Goal: Task Accomplishment & Management: Complete application form

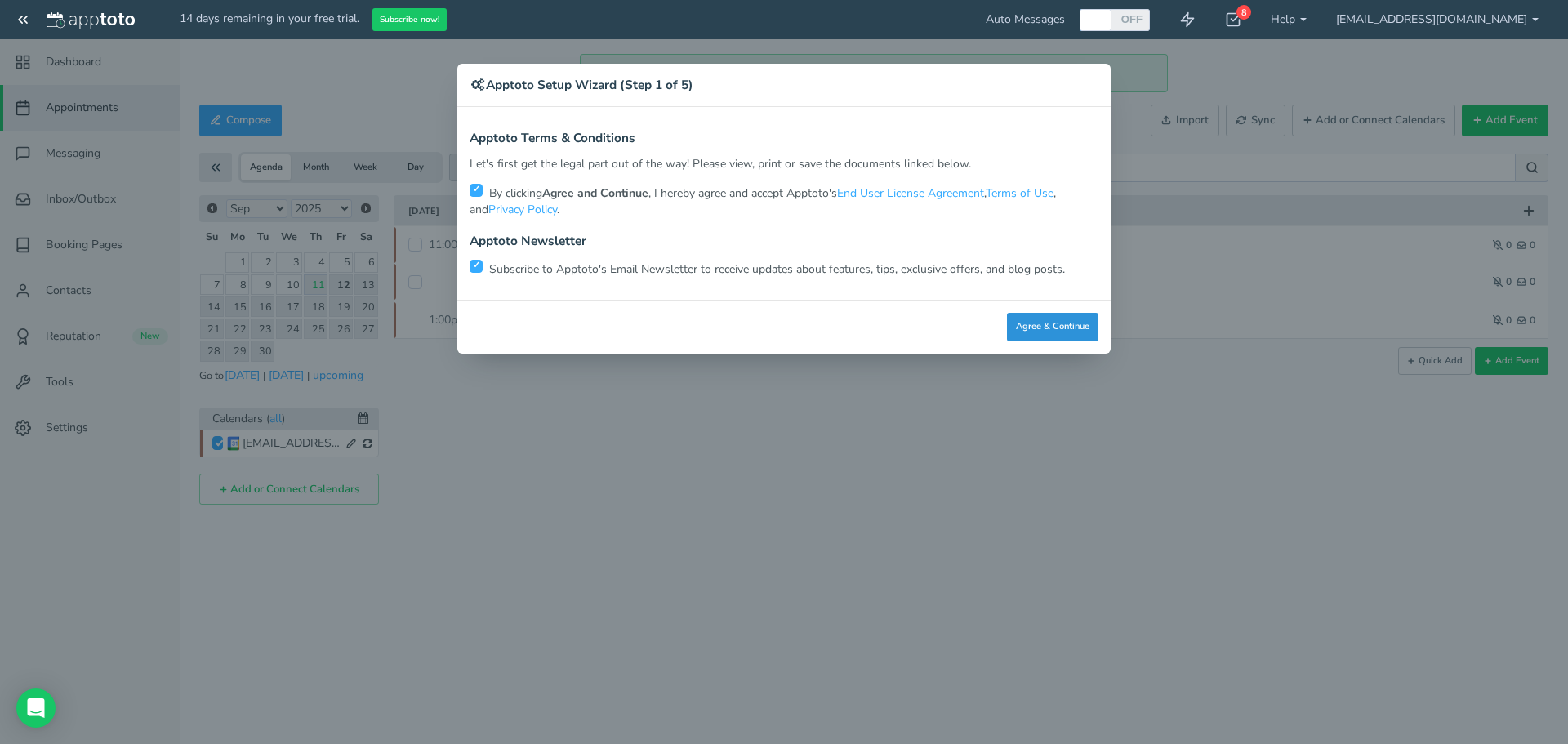
click at [1054, 323] on button "Agree & Continue" at bounding box center [1053, 327] width 92 height 29
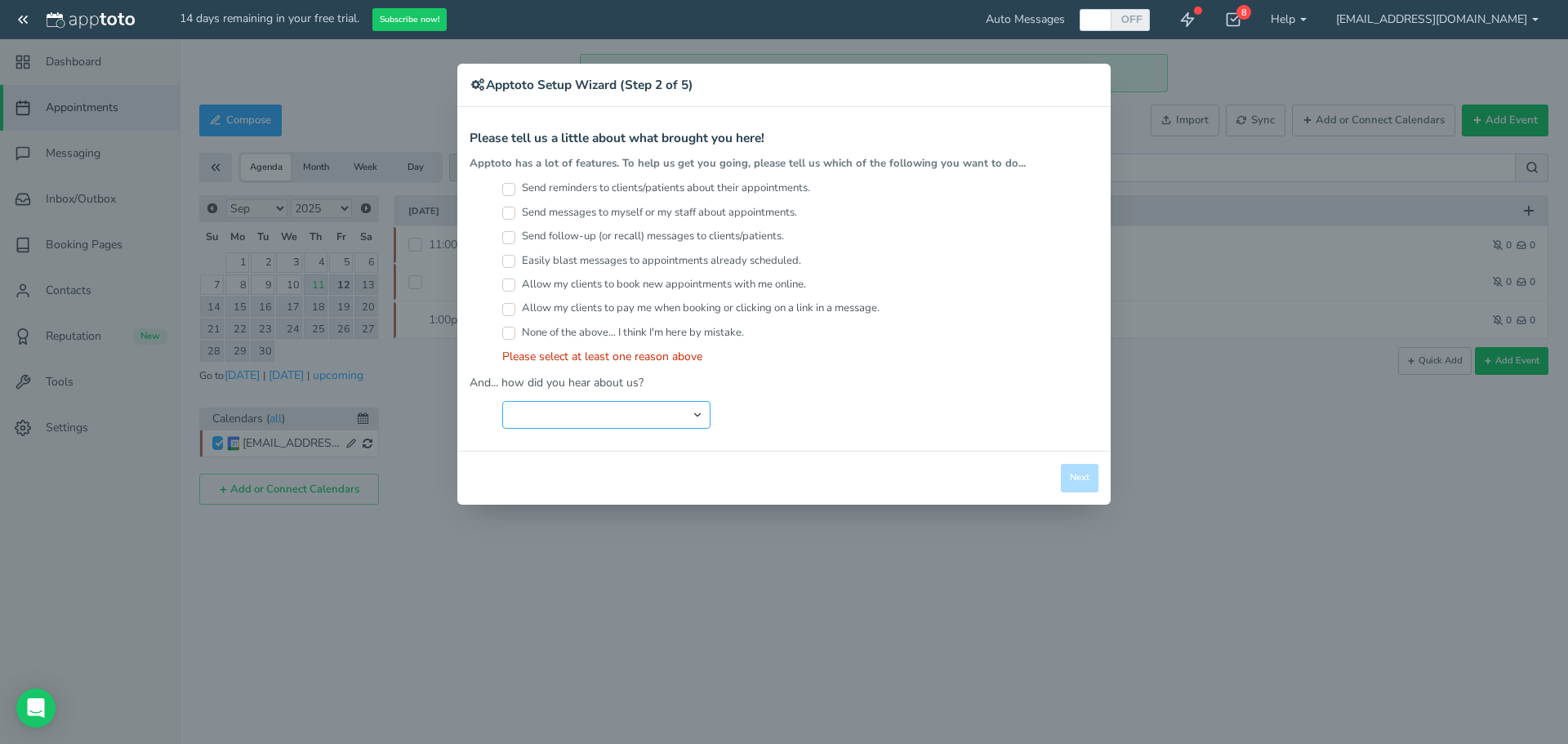
click at [560, 408] on select "Search Engine (Google, Yahoo, Bing, etc.) Search Engine Advertisement Blog Post…" at bounding box center [605, 415] width 208 height 28
select select "string:Search Engine (Google, Yahoo, Bing, etc.)"
click at [502, 401] on select "Search Engine (Google, Yahoo, Bing, etc.) Search Engine Advertisement Blog Post…" at bounding box center [605, 415] width 208 height 28
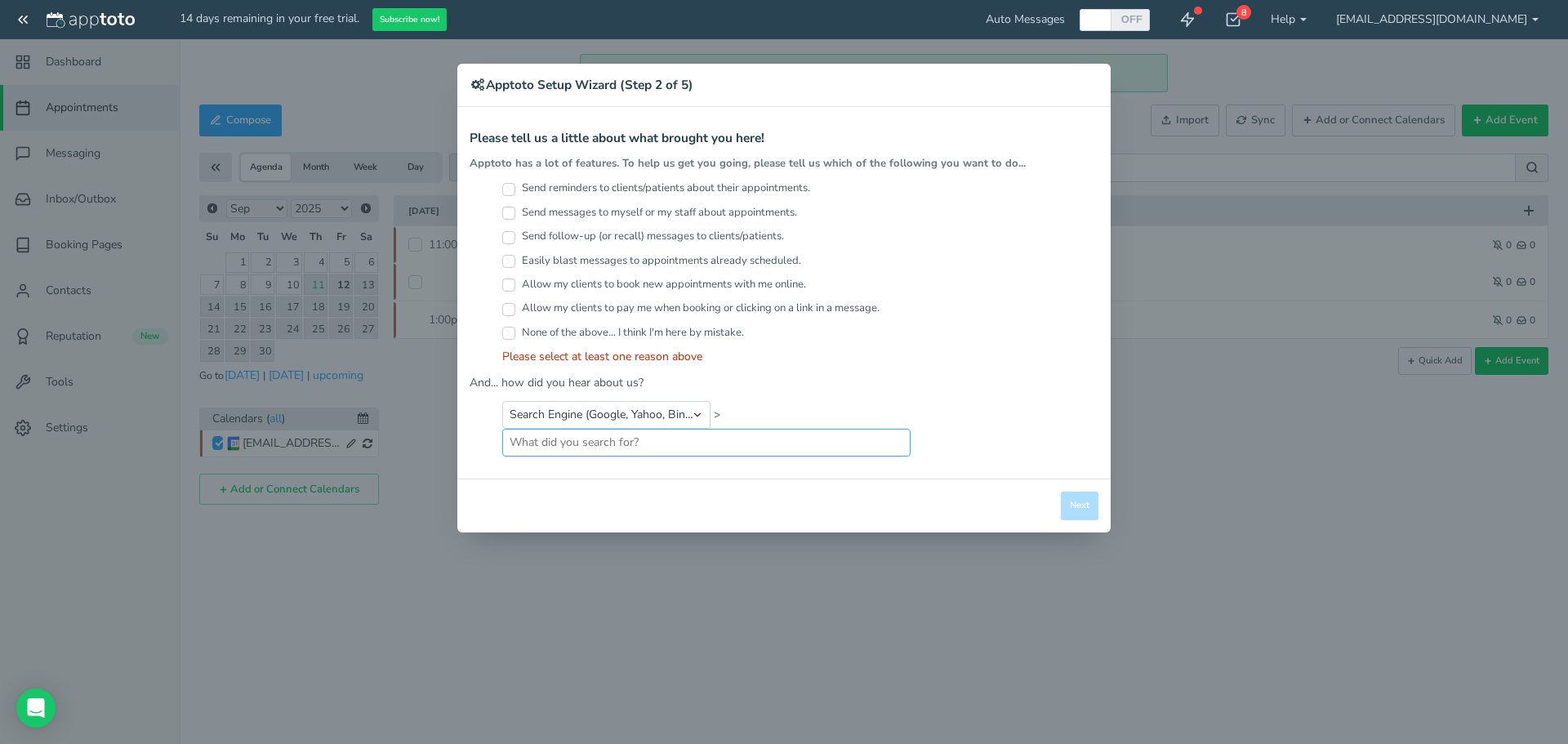
click at [900, 456] on input "text" at bounding box center [706, 443] width 408 height 28
click at [427, 104] on div "× Apptoto Setup Wizard (Step 2 of 5) Apptoto Terms & Conditions Let's first get…" at bounding box center [784, 372] width 1568 height 744
click at [658, 176] on div "Please tell us a little about what brought you here! Apptoto has a lot of featu…" at bounding box center [784, 248] width 629 height 234
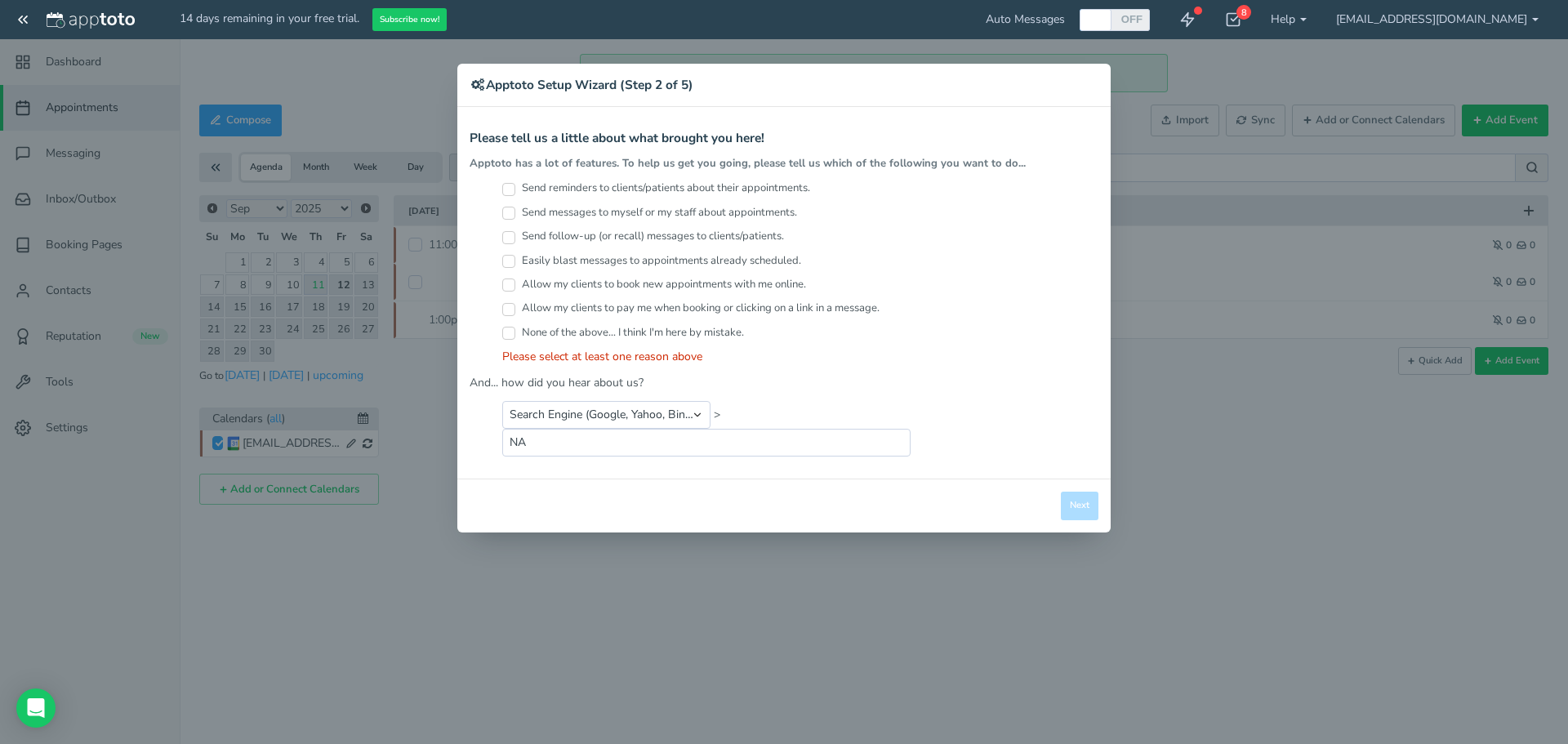
click at [1042, 247] on div "Send follow-up (or recall) messages to clients/patients." at bounding box center [800, 240] width 596 height 23
click at [1094, 135] on h4 "Please tell us a little about what brought you here!" at bounding box center [784, 138] width 629 height 13
click at [720, 454] on input "NA" at bounding box center [706, 443] width 408 height 28
type input "N"
click at [555, 182] on label "Send reminders to clients/patients about their appointments." at bounding box center [656, 188] width 308 height 15
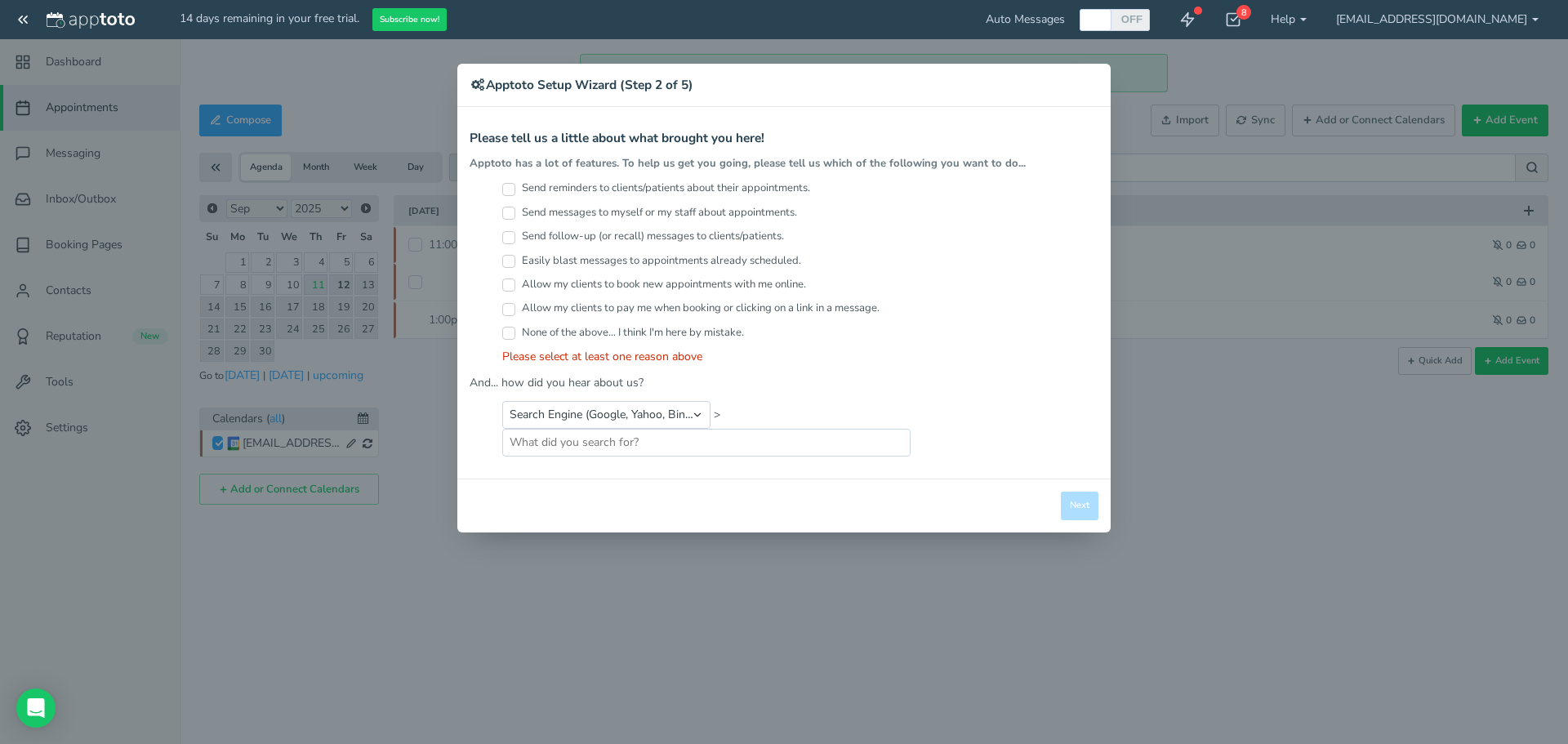
click at [515, 183] on input "Send reminders to clients/patients about their appointments." at bounding box center [508, 189] width 13 height 13
checkbox input "true"
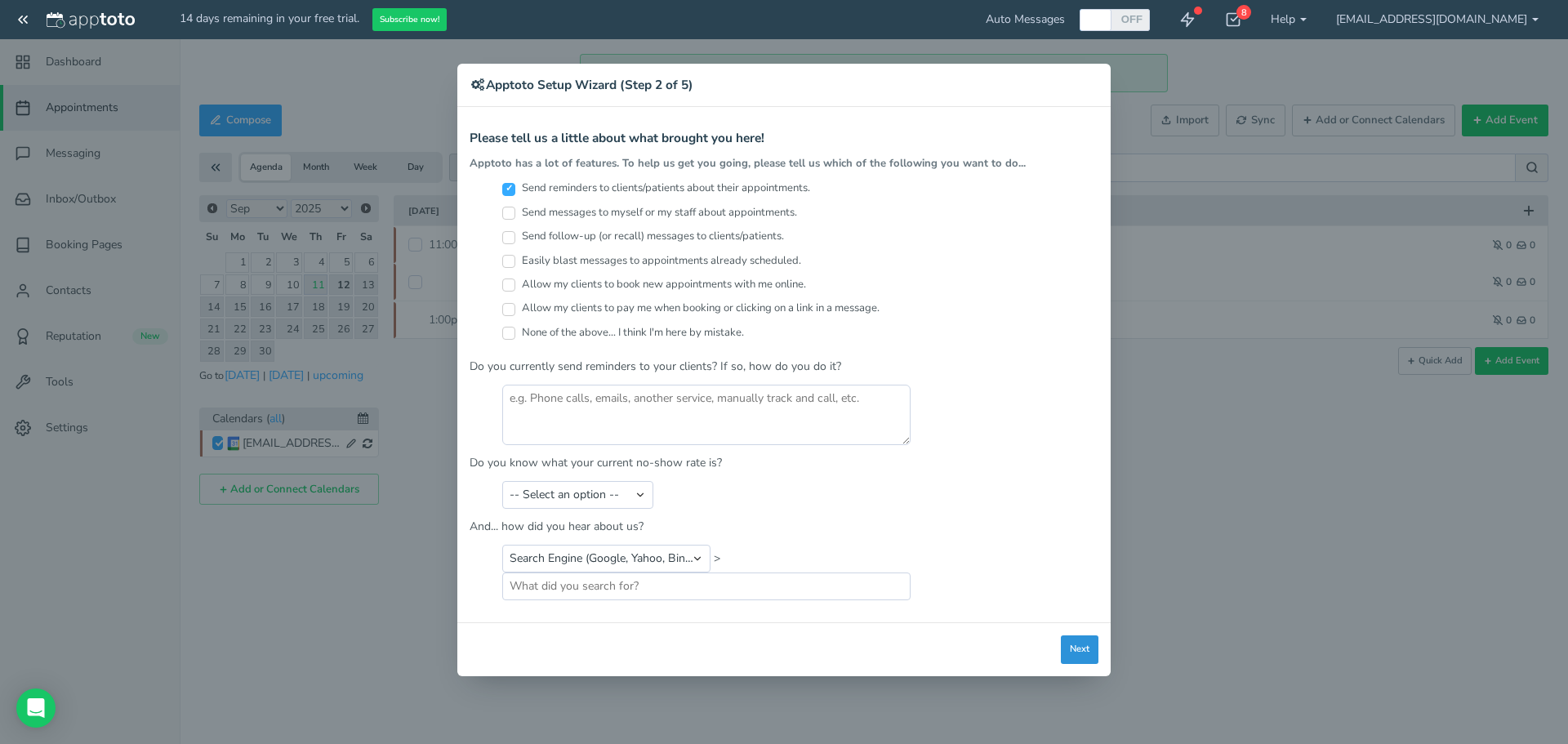
click at [1093, 641] on button "Next" at bounding box center [1080, 650] width 38 height 29
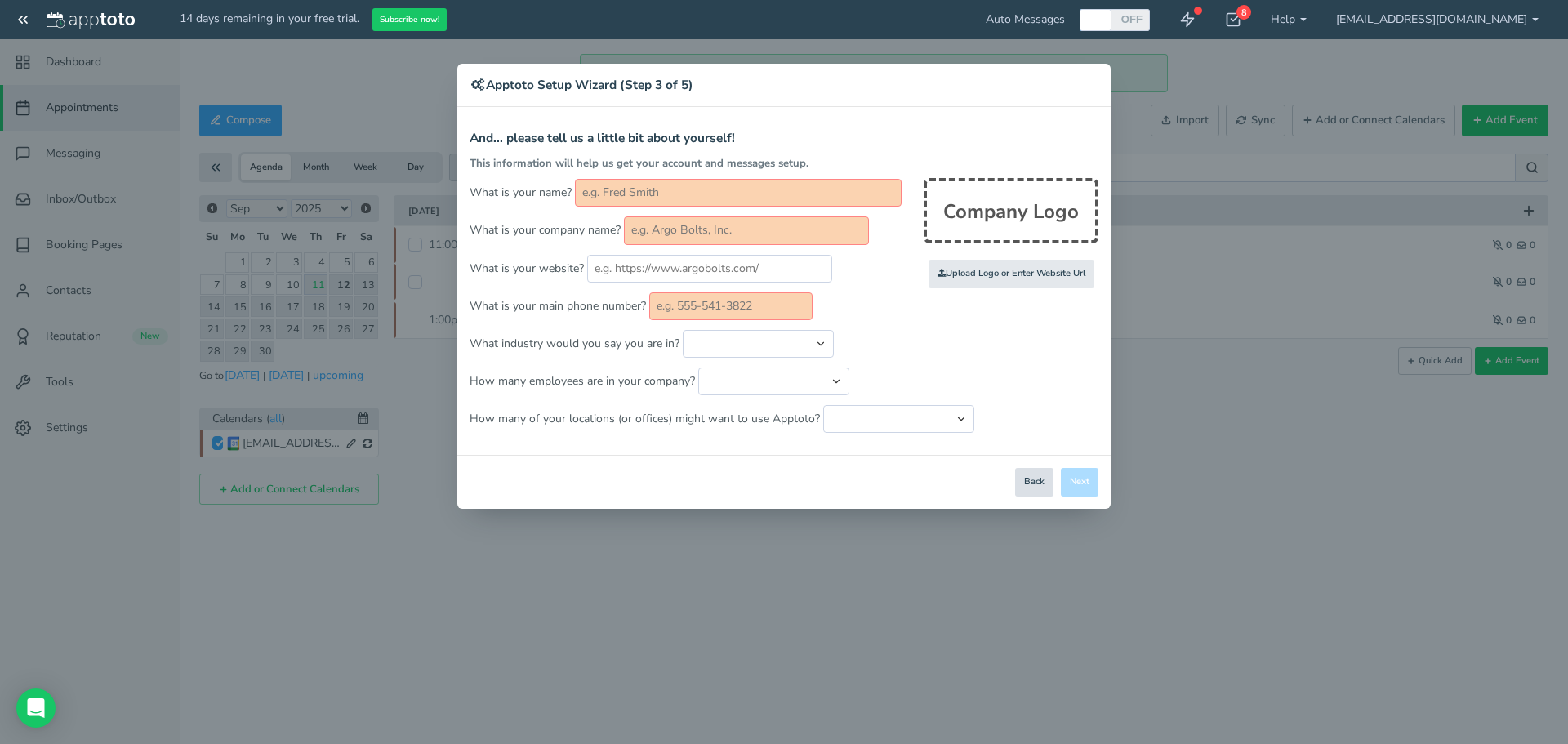
click at [1033, 474] on button "Back" at bounding box center [1034, 482] width 39 height 29
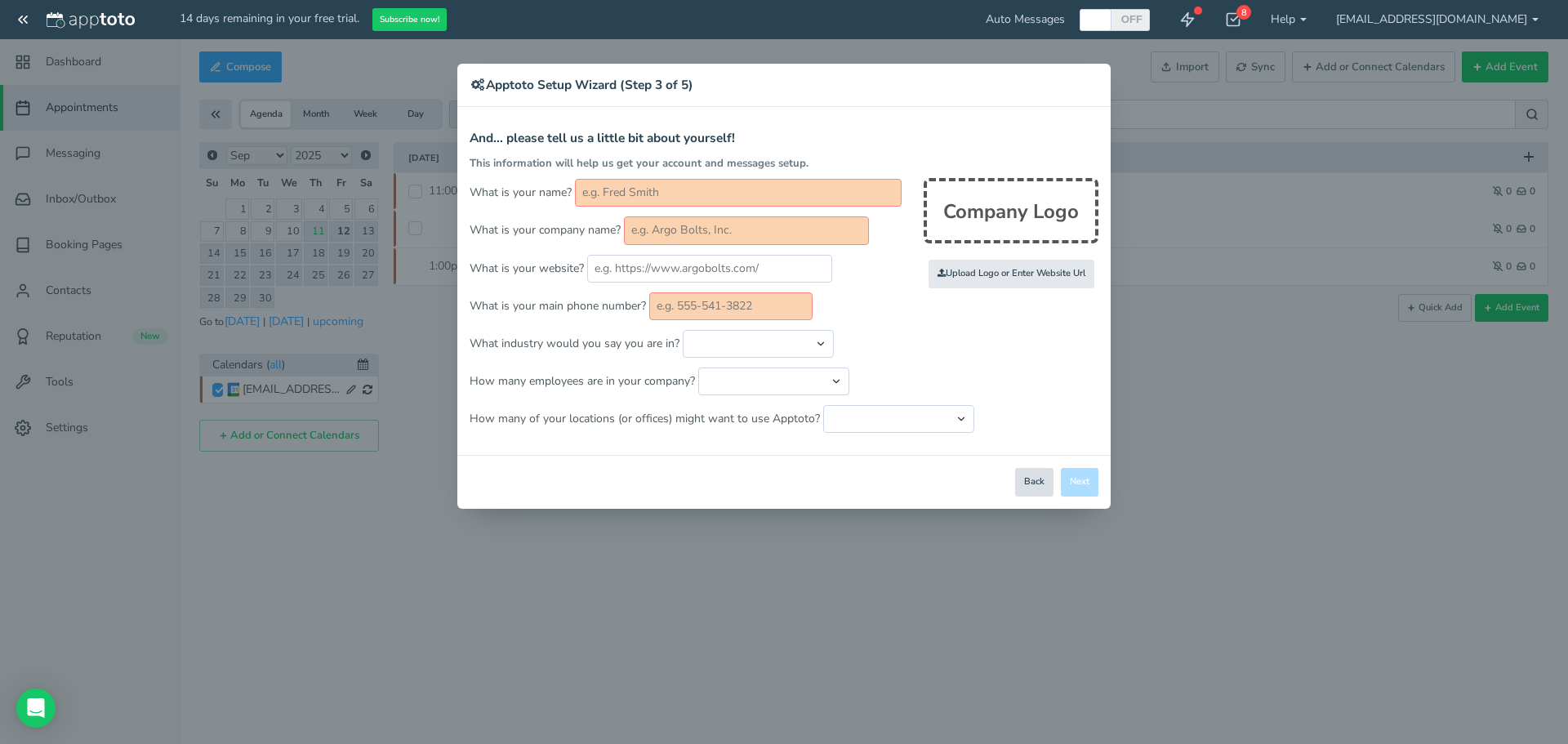
click at [1044, 477] on button "Back" at bounding box center [1034, 482] width 39 height 29
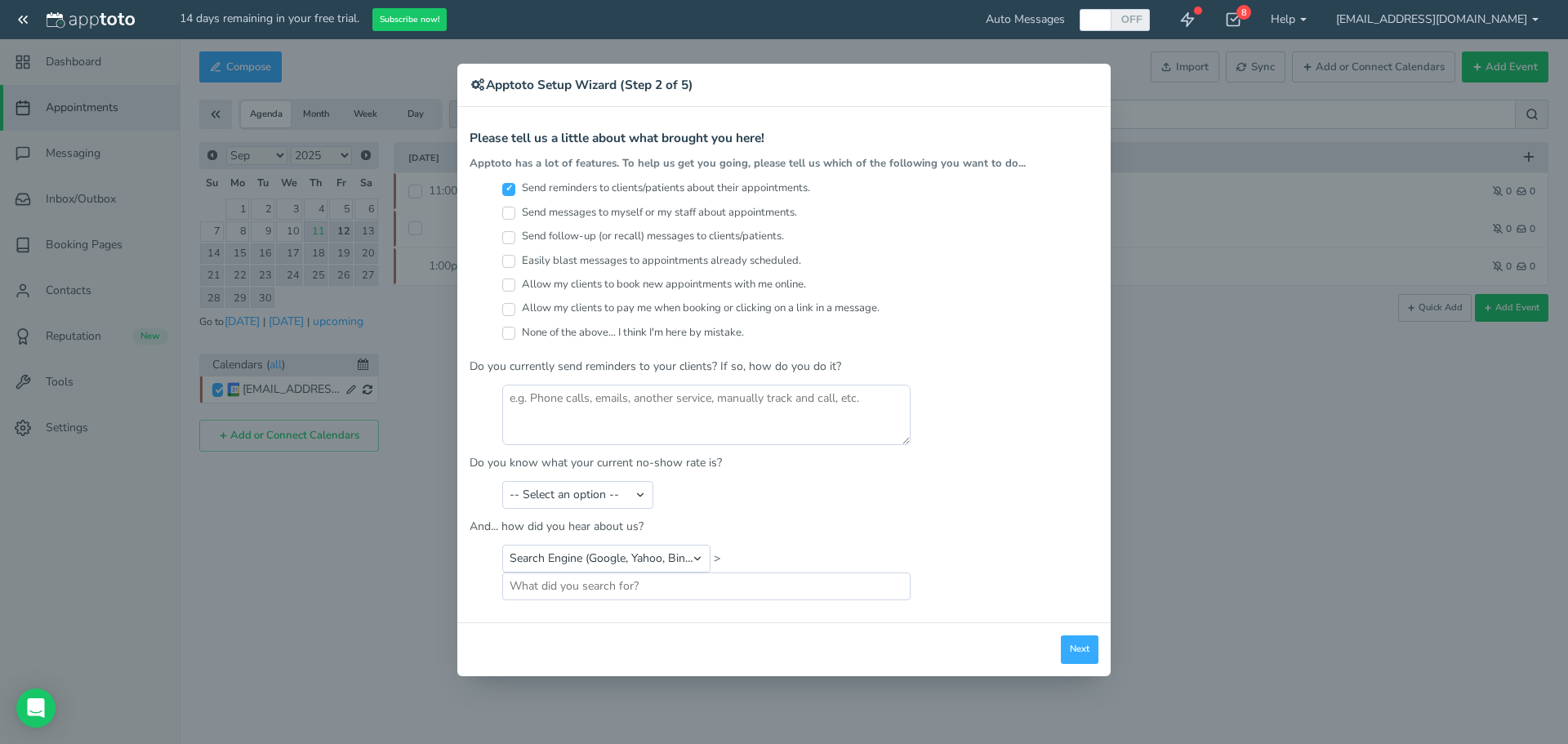
drag, startPoint x: 491, startPoint y: 196, endPoint x: 519, endPoint y: 184, distance: 30.5
click at [497, 194] on div "Send reminders to clients/patients about their appointments. Send messages to m…" at bounding box center [784, 264] width 629 height 168
click at [519, 184] on label "Send reminders to clients/patients about their appointments." at bounding box center [656, 188] width 308 height 15
click at [515, 184] on input "Send reminders to clients/patients about their appointments." at bounding box center [508, 189] width 13 height 13
checkbox input "false"
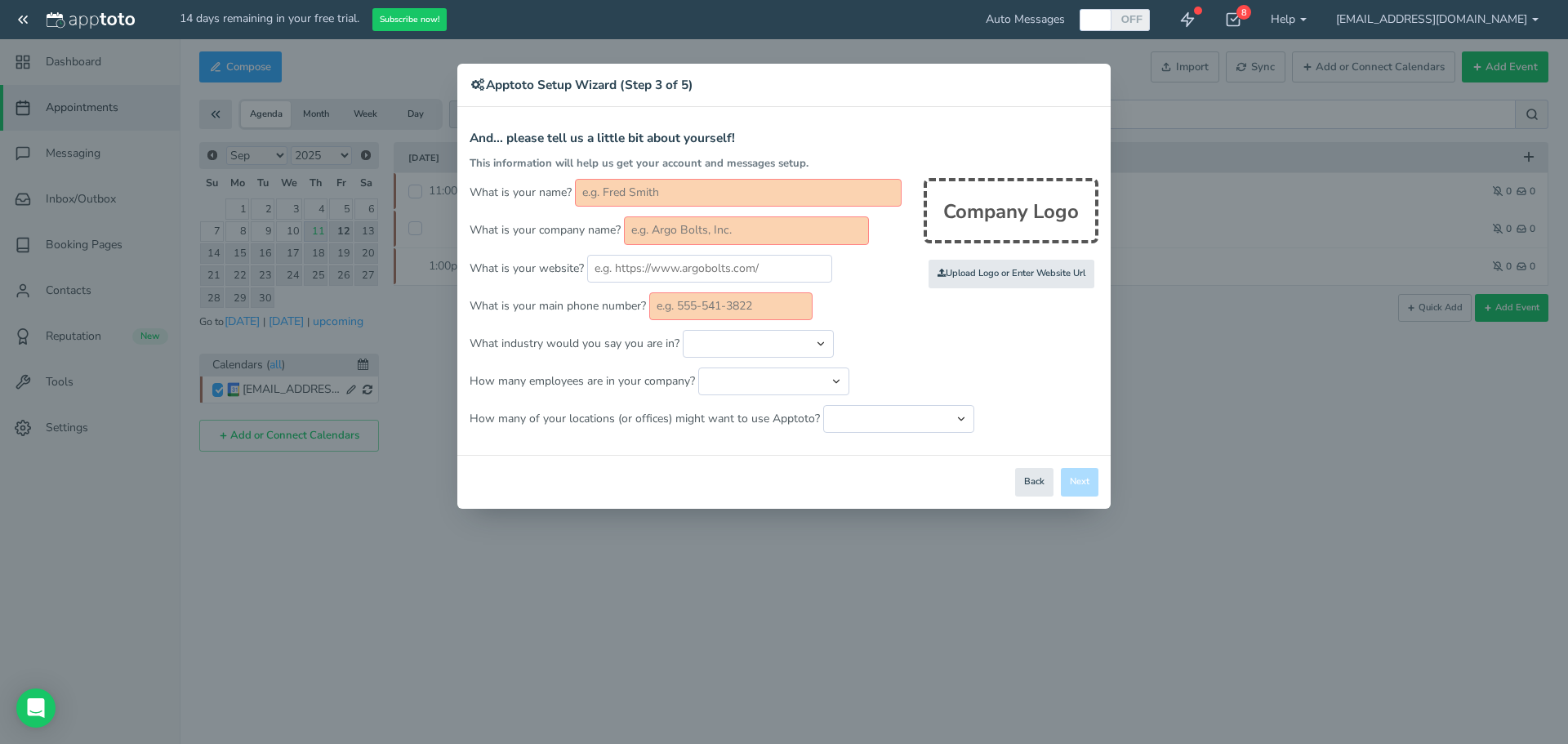
click at [641, 247] on form "And... please tell us a little bit about yourself! This information will help u…" at bounding box center [784, 282] width 629 height 301
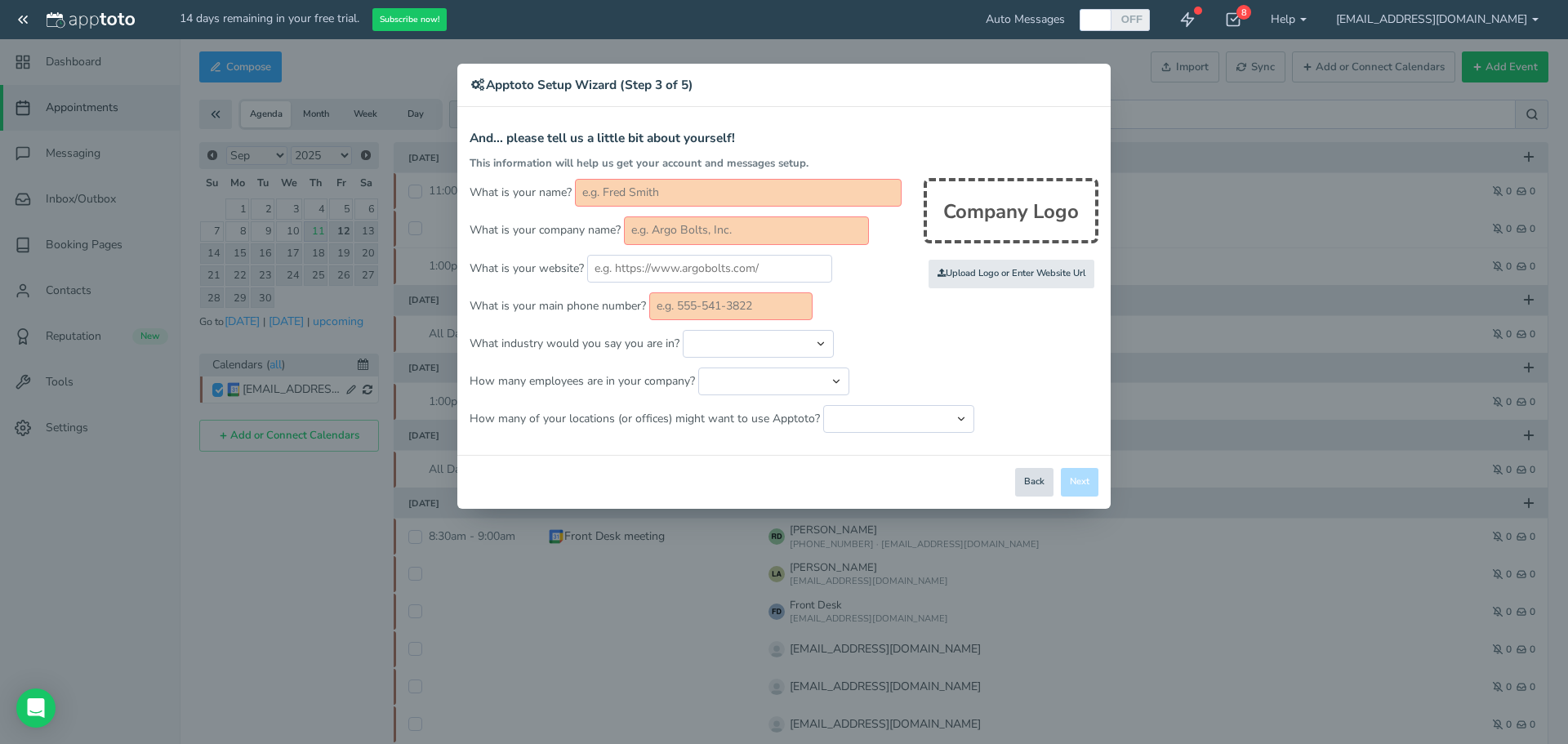
click at [1046, 488] on button "Back" at bounding box center [1034, 482] width 39 height 29
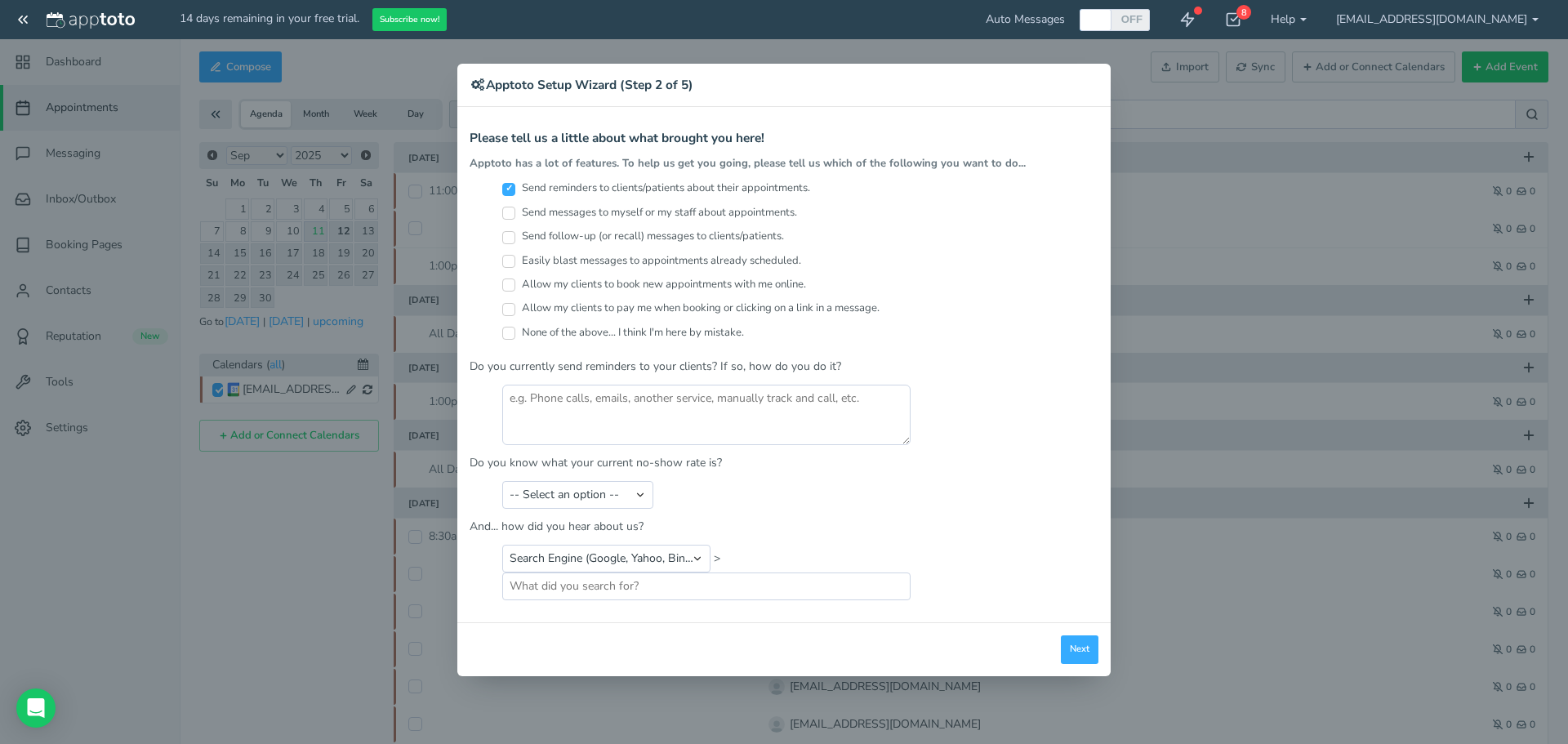
click at [1269, 191] on div "× Apptoto Setup Wizard (Step 2 of 5) Apptoto Terms & Conditions Let's first get…" at bounding box center [784, 372] width 1568 height 744
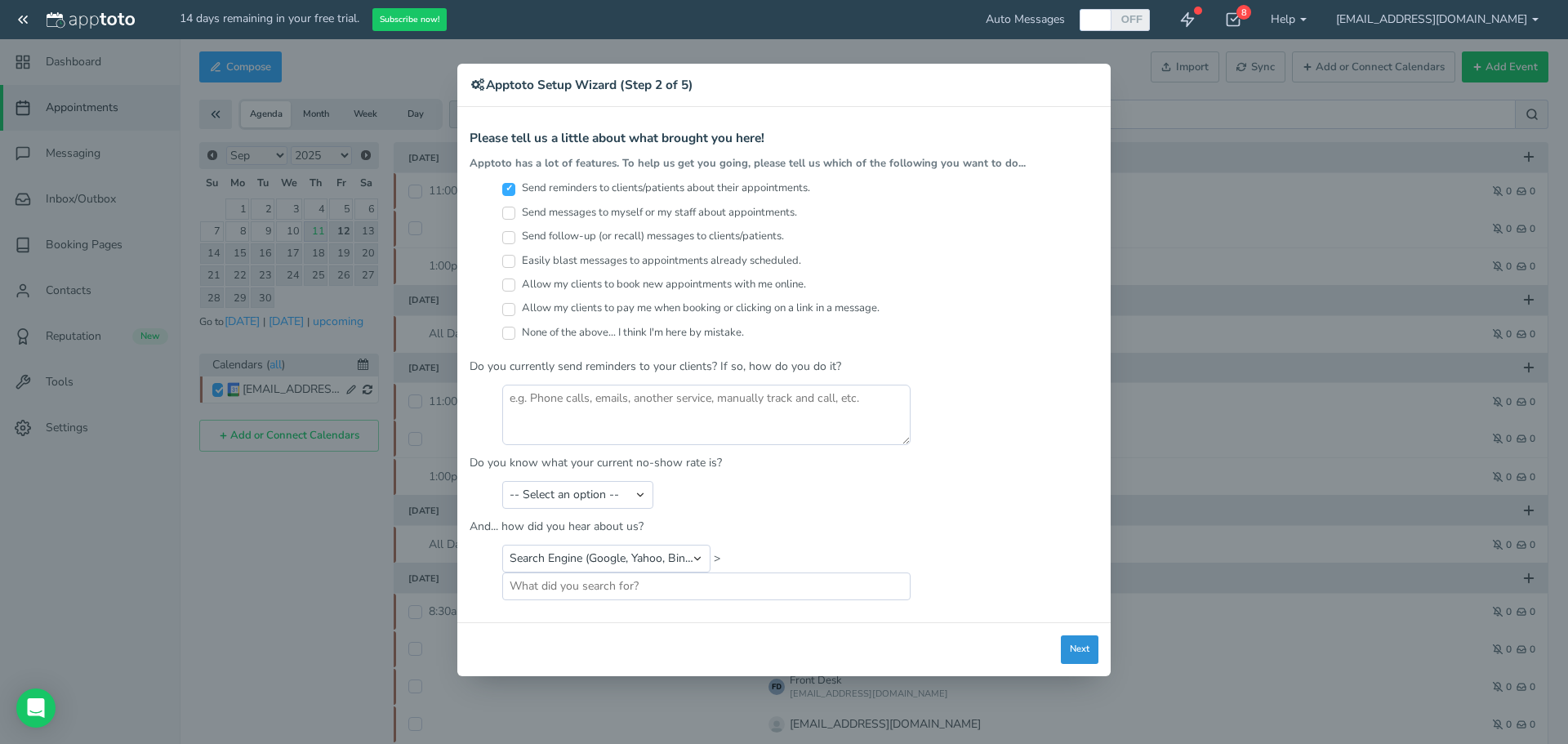
click at [1088, 652] on button "Next" at bounding box center [1080, 650] width 38 height 29
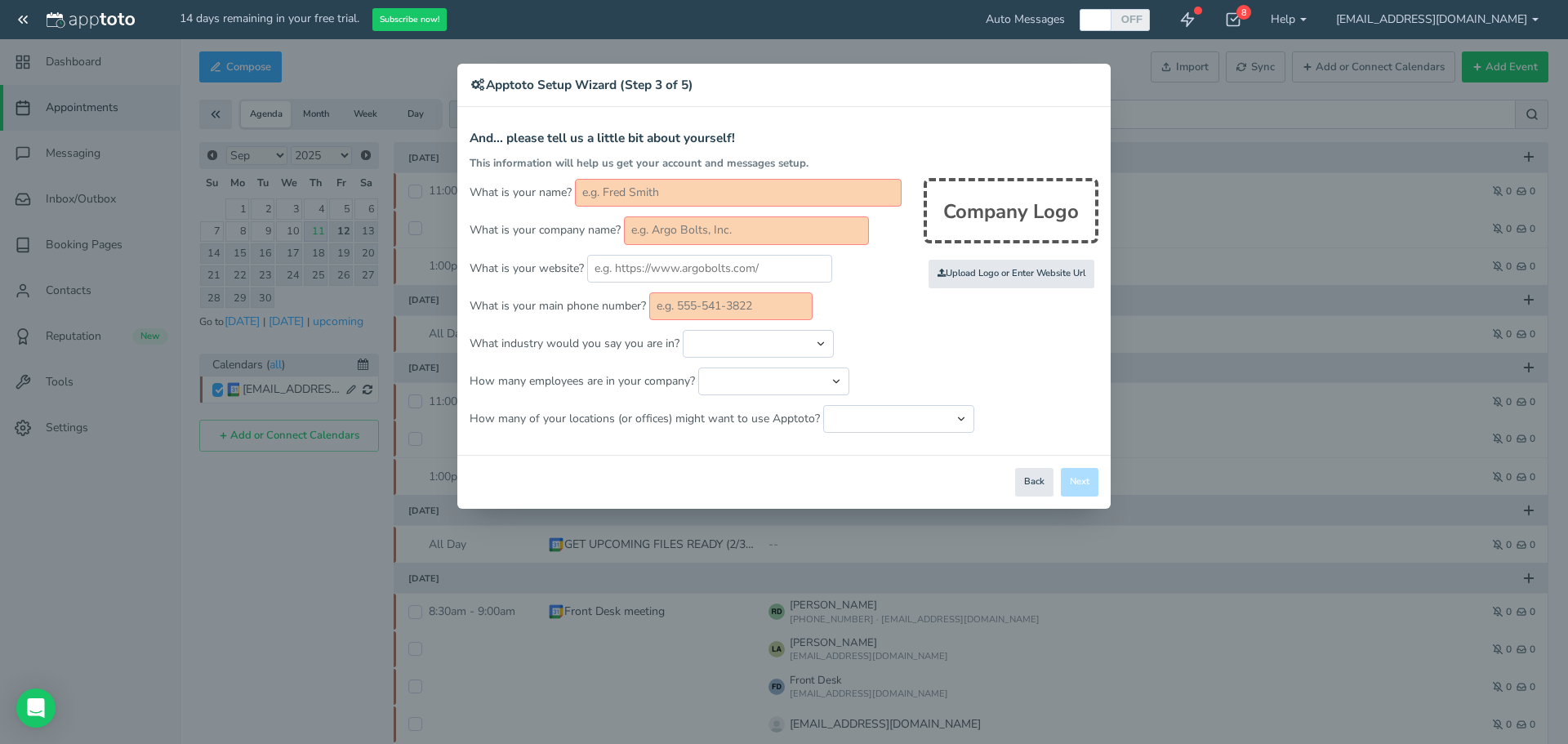
click at [1005, 346] on p "What industry would you say you are in? Automotive Cleaning Services Consulting…" at bounding box center [784, 344] width 629 height 28
click at [423, 67] on div "× Apptoto Setup Wizard (Step 3 of 5) Apptoto Terms & Conditions Let's first get…" at bounding box center [784, 372] width 1568 height 744
click at [1035, 478] on button "Back" at bounding box center [1034, 482] width 39 height 29
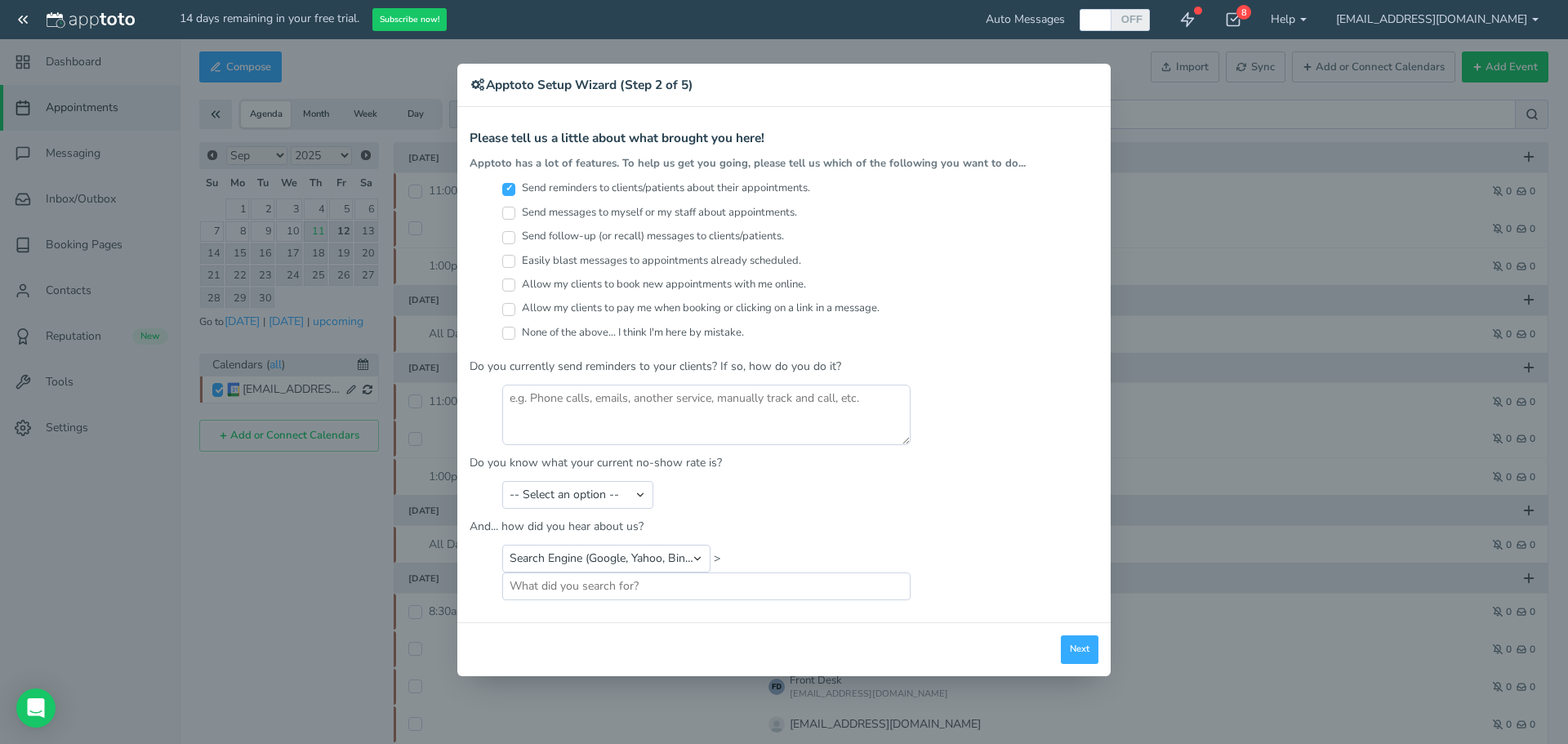
click at [572, 330] on label "None of the above... I think I'm here by mistake." at bounding box center [623, 332] width 242 height 15
click at [515, 330] on input "None of the above... I think I'm here by mistake." at bounding box center [508, 333] width 13 height 13
checkbox input "true"
click at [506, 193] on input "Send reminders to clients/patients about their appointments." at bounding box center [508, 189] width 13 height 13
checkbox input "false"
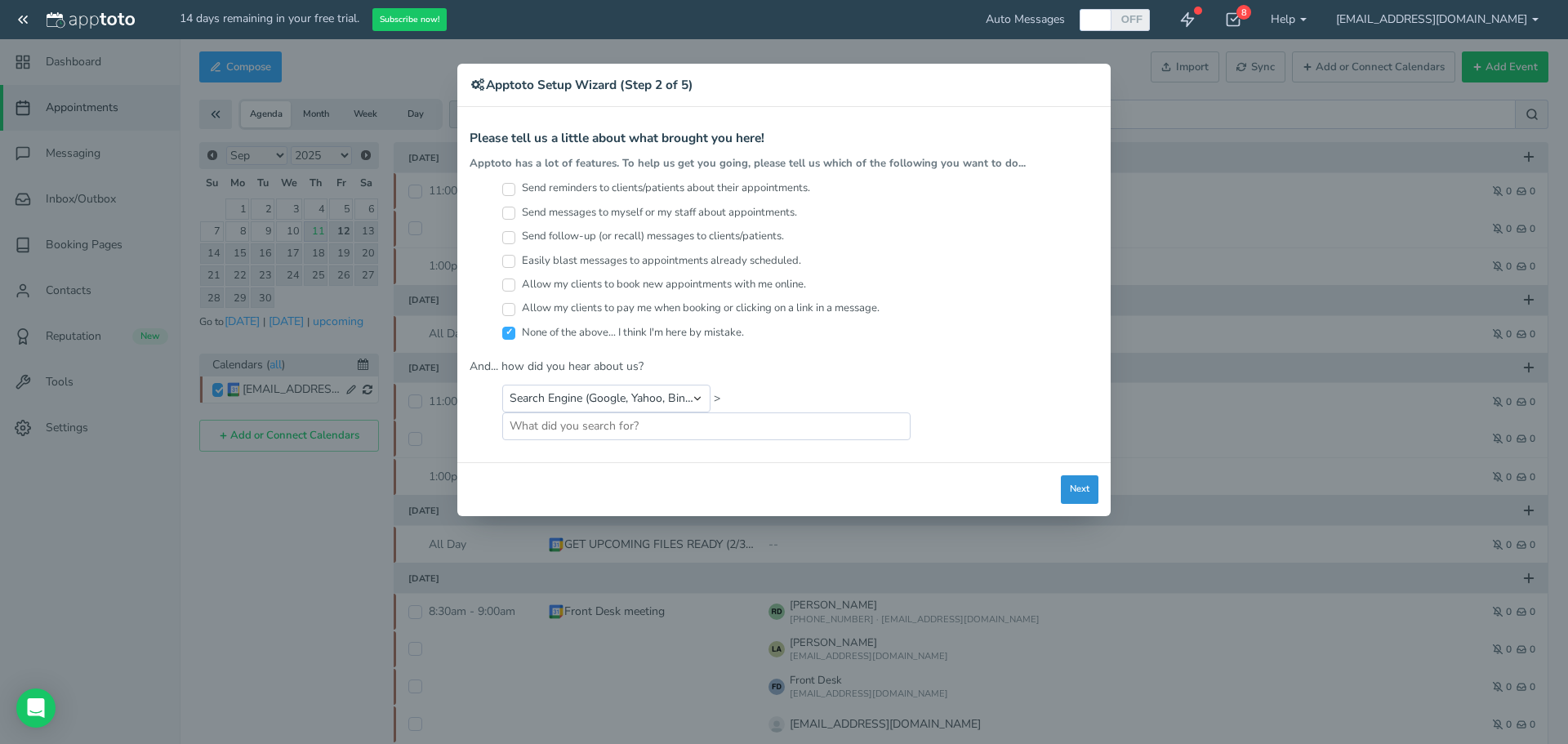
click at [1087, 495] on button "Next" at bounding box center [1080, 489] width 38 height 29
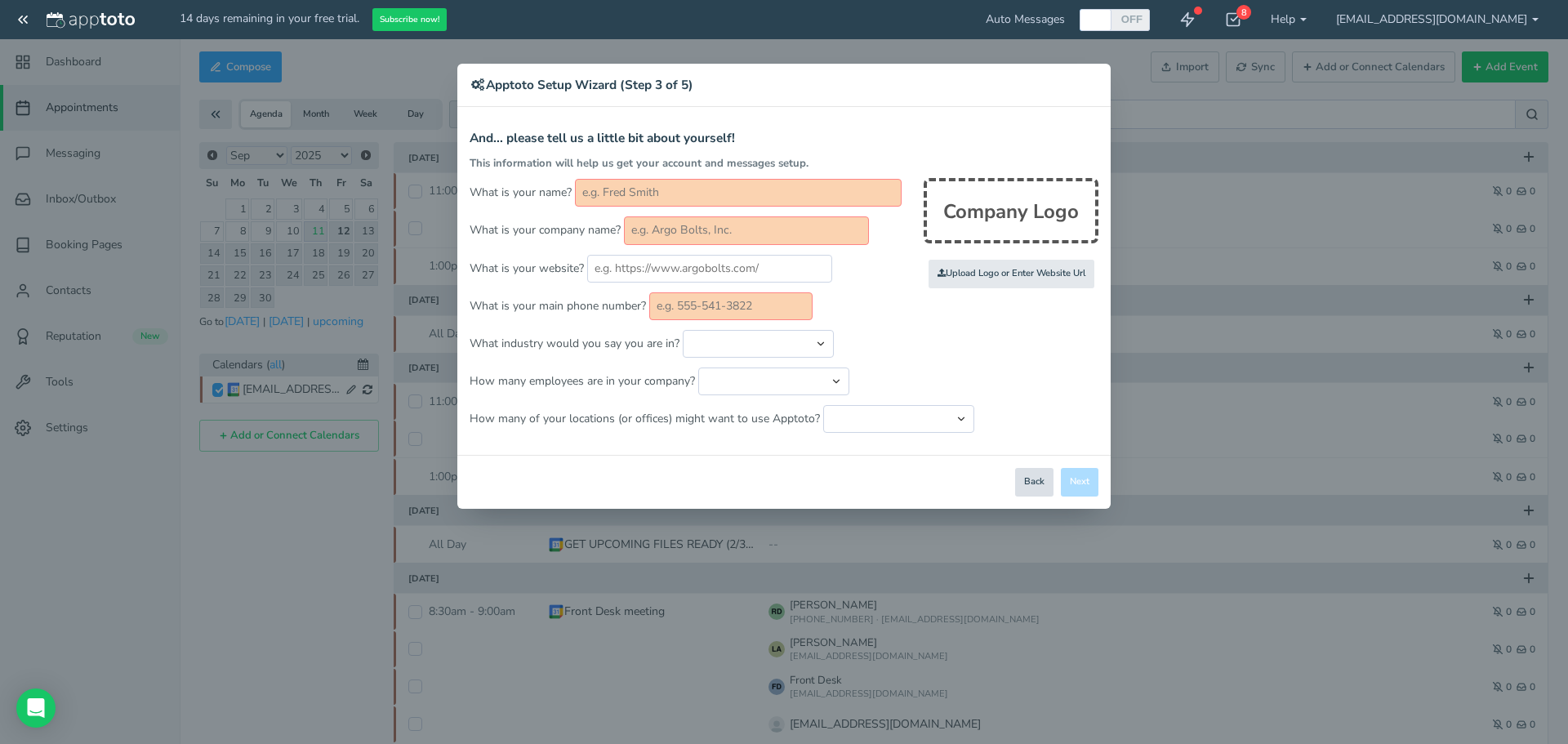
click at [1015, 483] on button "Back" at bounding box center [1034, 482] width 39 height 29
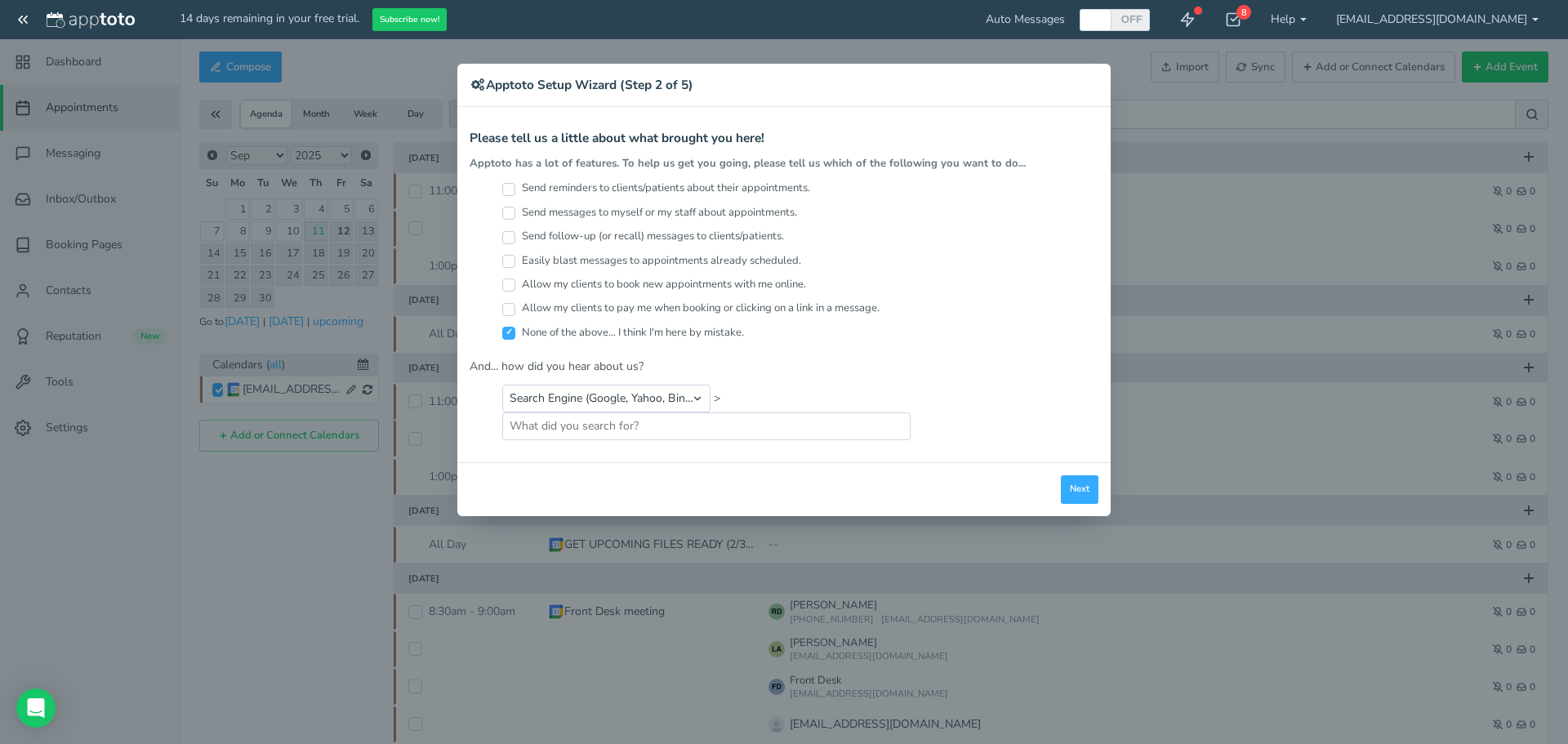
click at [1050, 492] on div "Close Logout Cancel Back Saving! Save Done Next Agree & Continue" at bounding box center [784, 489] width 653 height 54
